Goal: Information Seeking & Learning: Learn about a topic

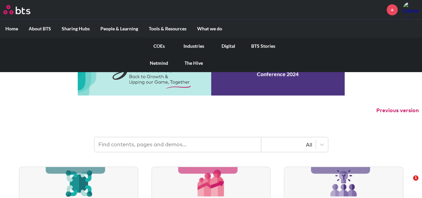
click at [227, 44] on link "Digital" at bounding box center [228, 45] width 35 height 17
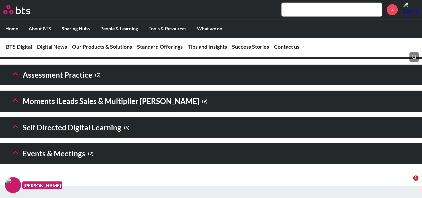
scroll to position [983, 0]
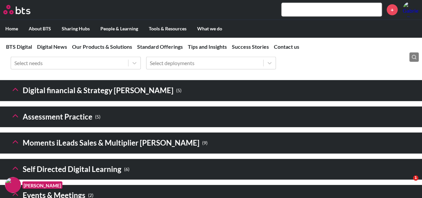
click at [12, 94] on icon at bounding box center [15, 89] width 9 height 9
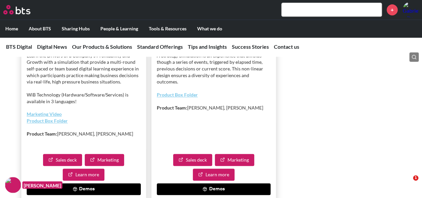
scroll to position [1450, 0]
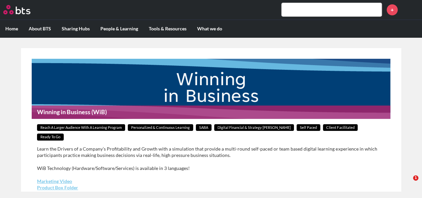
scroll to position [100, 0]
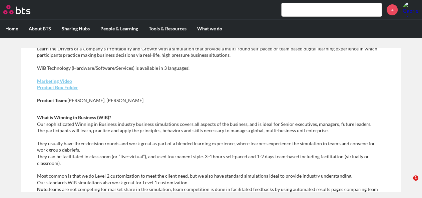
click at [66, 81] on div "Learn the Drivers of a Company’s Profitability and Growth with a simulation tha…" at bounding box center [211, 77] width 348 height 65
click at [66, 81] on p "Marketing Video Product Box Folder" at bounding box center [211, 84] width 348 height 13
click at [65, 84] on link "Product Box Folder" at bounding box center [57, 87] width 41 height 6
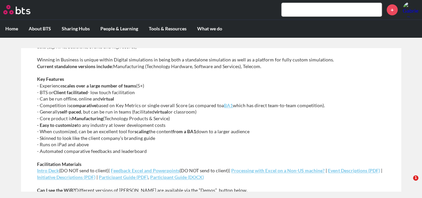
scroll to position [267, 0]
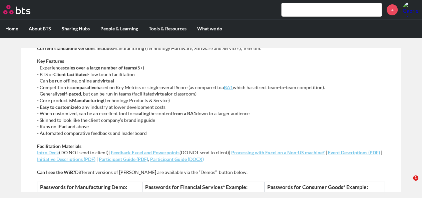
click at [207, 117] on p "Key Features - Experience scales over a large number of teams (5+) - BTS or Cli…" at bounding box center [211, 97] width 348 height 78
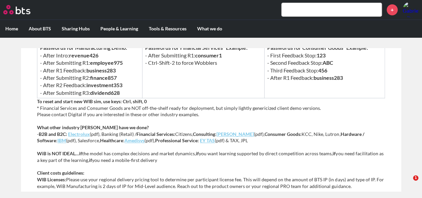
scroll to position [306, 0]
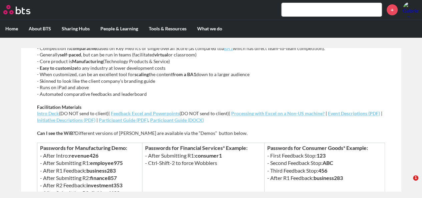
click at [148, 117] on em "Participant Guide (PDF)" at bounding box center [123, 120] width 49 height 6
click at [204, 117] on em "Participant Guide (DOCX)" at bounding box center [177, 120] width 54 height 6
click at [85, 117] on em "Initiative Descriptions (PDF)" at bounding box center [66, 120] width 58 height 6
click at [333, 110] on em "Event Descriptions (PDF)" at bounding box center [354, 113] width 52 height 6
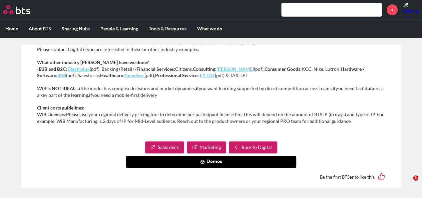
scroll to position [472, 0]
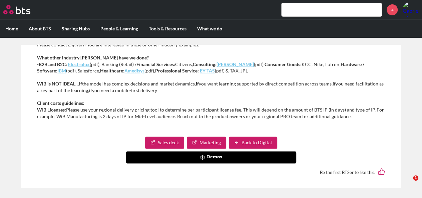
click at [213, 151] on button "Demos" at bounding box center [211, 157] width 170 height 12
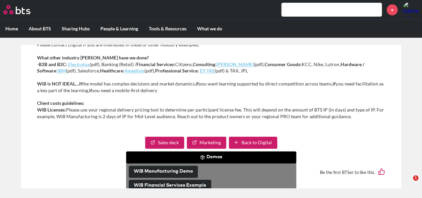
scroll to position [496, 0]
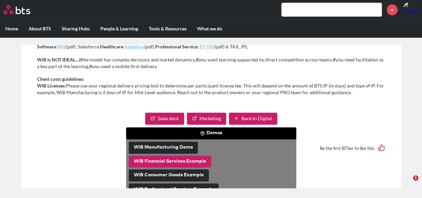
click at [194, 155] on button "WiB Financial Services Example" at bounding box center [170, 161] width 82 height 12
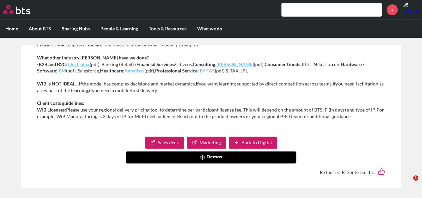
scroll to position [439, 0]
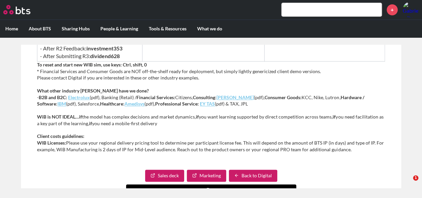
click at [159, 94] on strong "Financial Services:" at bounding box center [155, 97] width 39 height 6
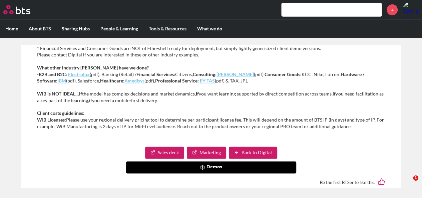
scroll to position [472, 0]
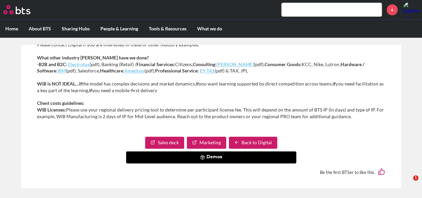
click at [275, 100] on p "Client costs guidelines: WIB Licenses: Please use your regional delivery pricin…" at bounding box center [211, 110] width 348 height 20
click at [314, 8] on input "text" at bounding box center [331, 9] width 100 height 13
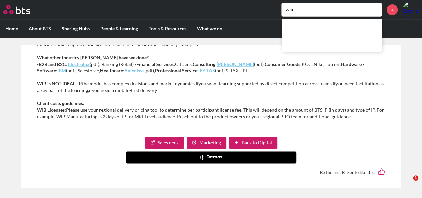
type input "wib"
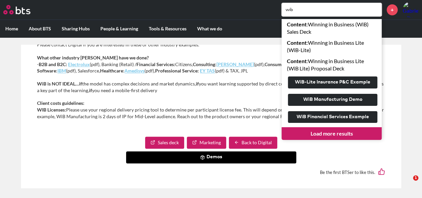
click at [334, 132] on link "Load more results" at bounding box center [331, 133] width 100 height 13
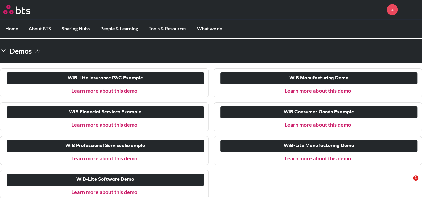
scroll to position [753, 0]
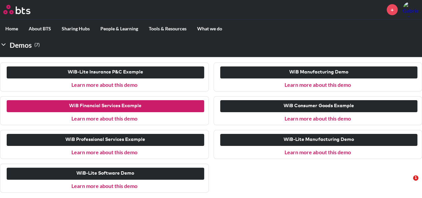
click at [127, 108] on button "WiB Financial Services Example" at bounding box center [105, 106] width 197 height 12
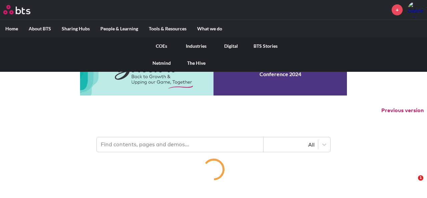
click at [227, 44] on link "Digital" at bounding box center [230, 45] width 35 height 17
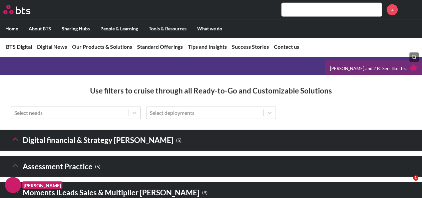
scroll to position [1034, 0]
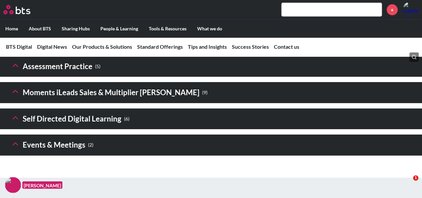
click at [10, 51] on header "Digital financial & Strategy [PERSON_NAME] ( 5 )" at bounding box center [211, 40] width 422 height 21
click at [14, 44] on icon at bounding box center [15, 38] width 9 height 9
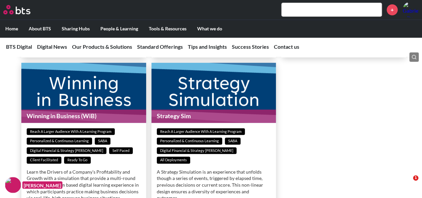
scroll to position [1300, 0]
